Goal: Use online tool/utility: Utilize a website feature to perform a specific function

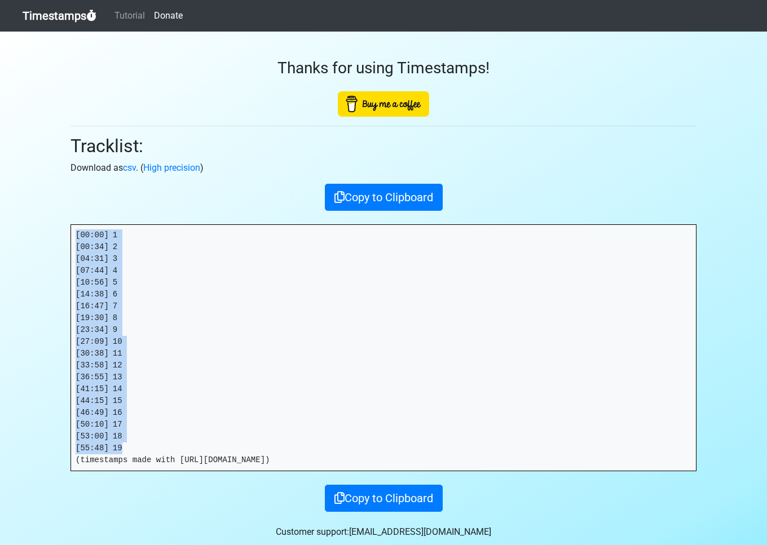
click at [48, 16] on link "Timestamps" at bounding box center [60, 16] width 74 height 23
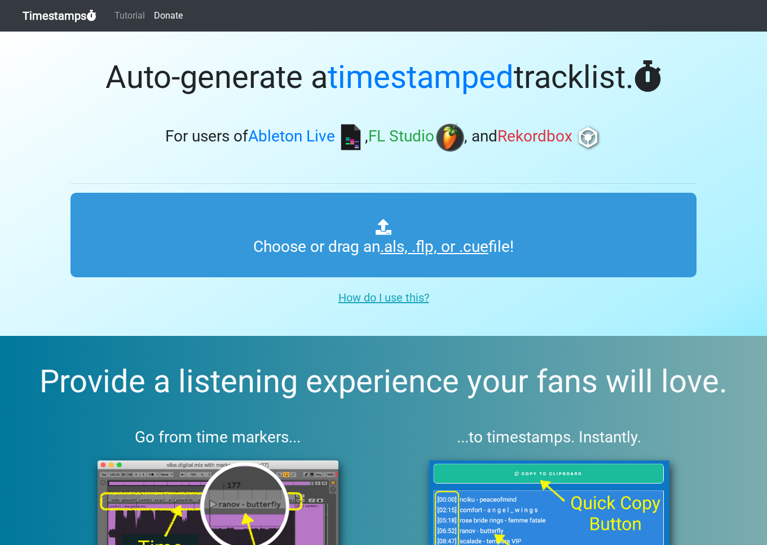
type input "C:\fakepath\SUPERHEROES ANONYMOUS #009.als"
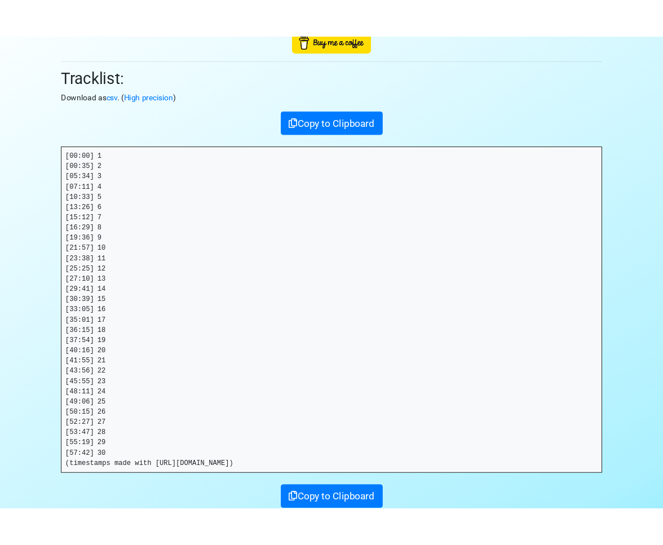
scroll to position [121, 0]
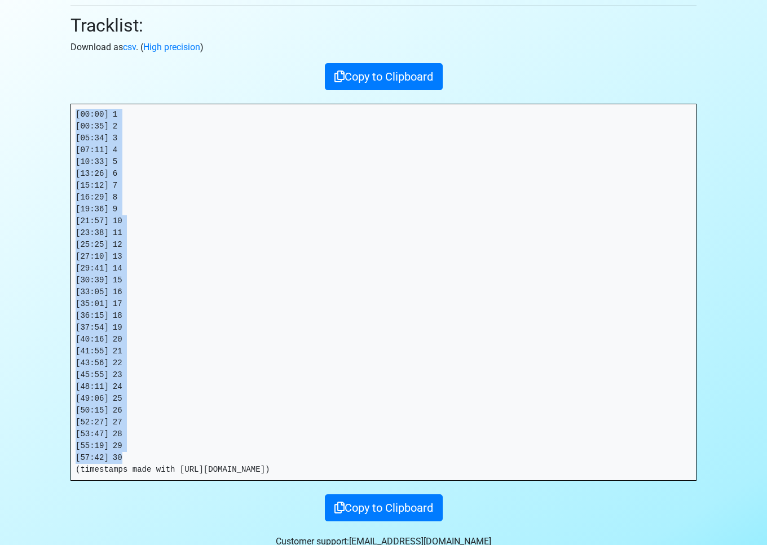
drag, startPoint x: 75, startPoint y: 112, endPoint x: 155, endPoint y: 460, distance: 357.0
click at [155, 460] on pre "[00:00] 1 [00:35] 2 [05:34] 3 [07:11] 4 [10:33] 5 [13:26] 6 [15:12] 7 [16:29] 8…" at bounding box center [383, 292] width 625 height 376
copy pre "[00:00] 1 [00:35] 2 [05:34] 3 [07:11] 4 [10:33] 5 [13:26] 6 [15:12] 7 [16:29] 8…"
